Goal: Information Seeking & Learning: Learn about a topic

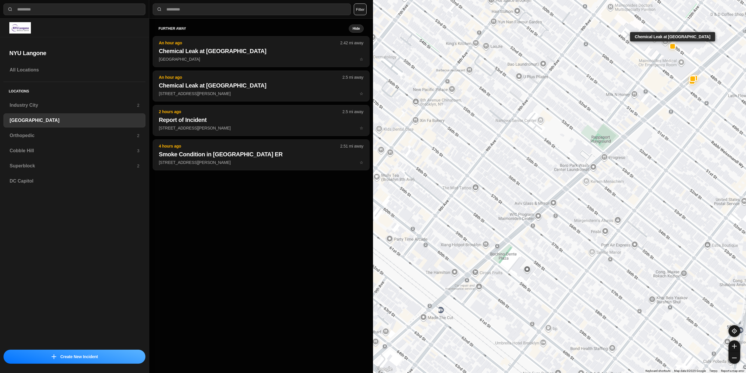
select select "*"
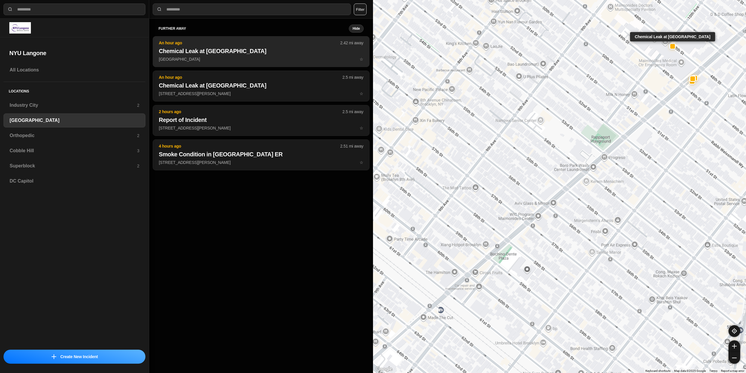
click at [305, 47] on h2 "Chemical Leak at [GEOGRAPHIC_DATA]" at bounding box center [261, 51] width 205 height 8
